Goal: Information Seeking & Learning: Learn about a topic

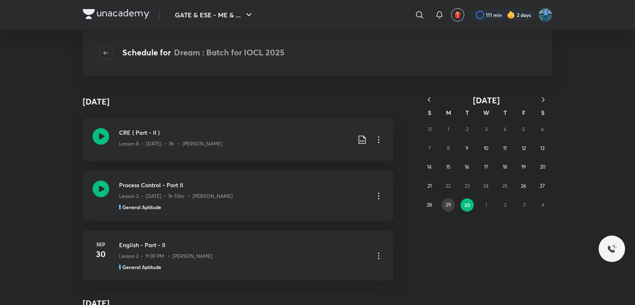
click at [455, 205] on button "29" at bounding box center [447, 204] width 13 height 13
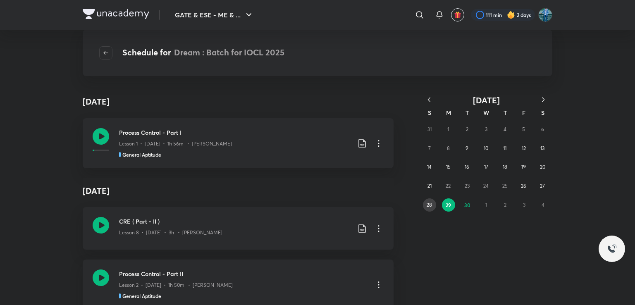
click at [424, 201] on button "28" at bounding box center [429, 204] width 13 height 13
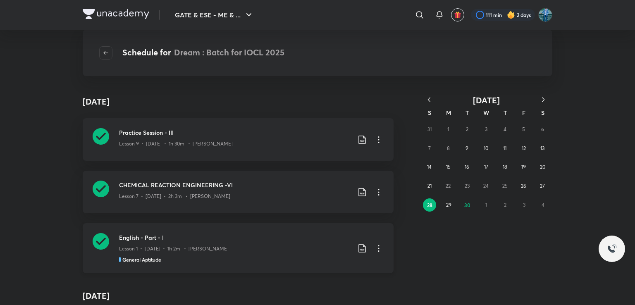
click at [214, 243] on div "Lesson 1 • Sep 28 • 1h 2m • Dr. Swati Vashisht" at bounding box center [234, 247] width 231 height 11
click at [448, 205] on abbr "29" at bounding box center [448, 205] width 5 height 6
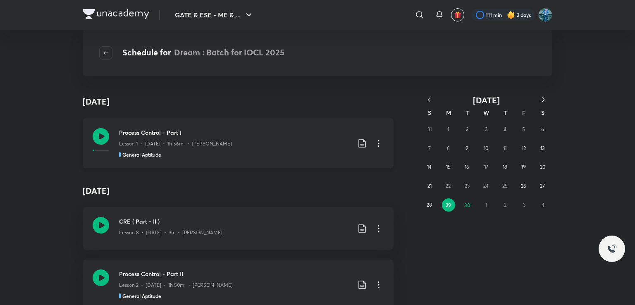
click at [264, 148] on div "Process Control - Part I Lesson 1 • [DATE] • 1h 56m • [PERSON_NAME] General Apt…" at bounding box center [234, 143] width 231 height 30
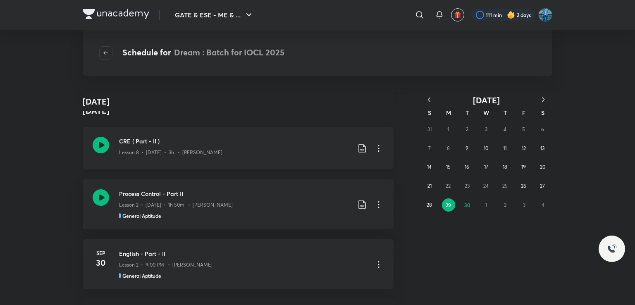
scroll to position [3039, 0]
